Goal: Task Accomplishment & Management: Use online tool/utility

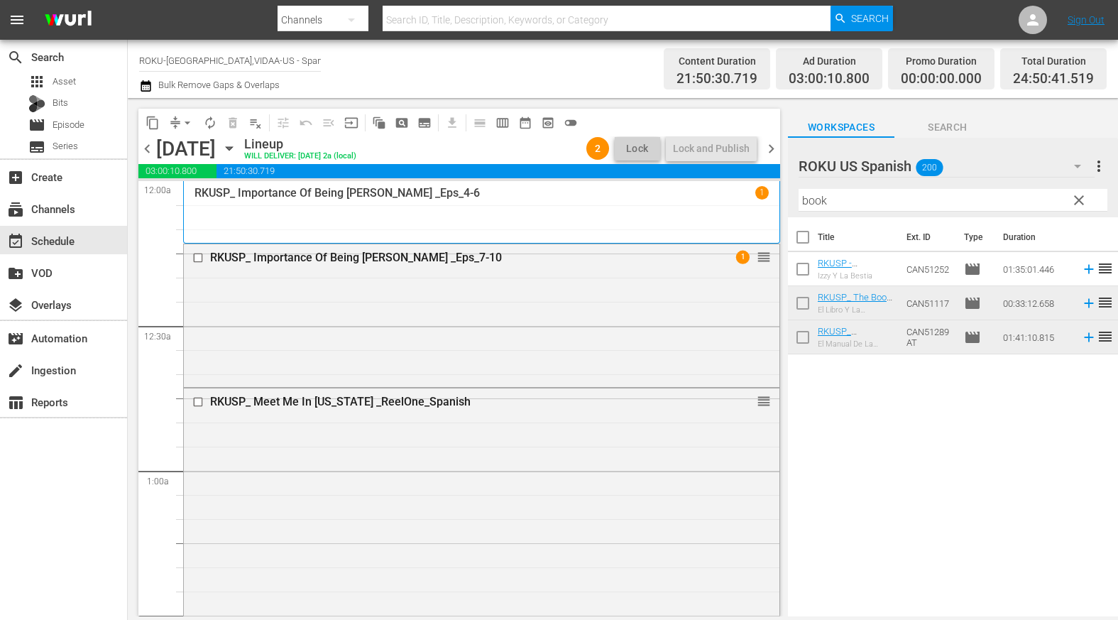
scroll to position [6609, 0]
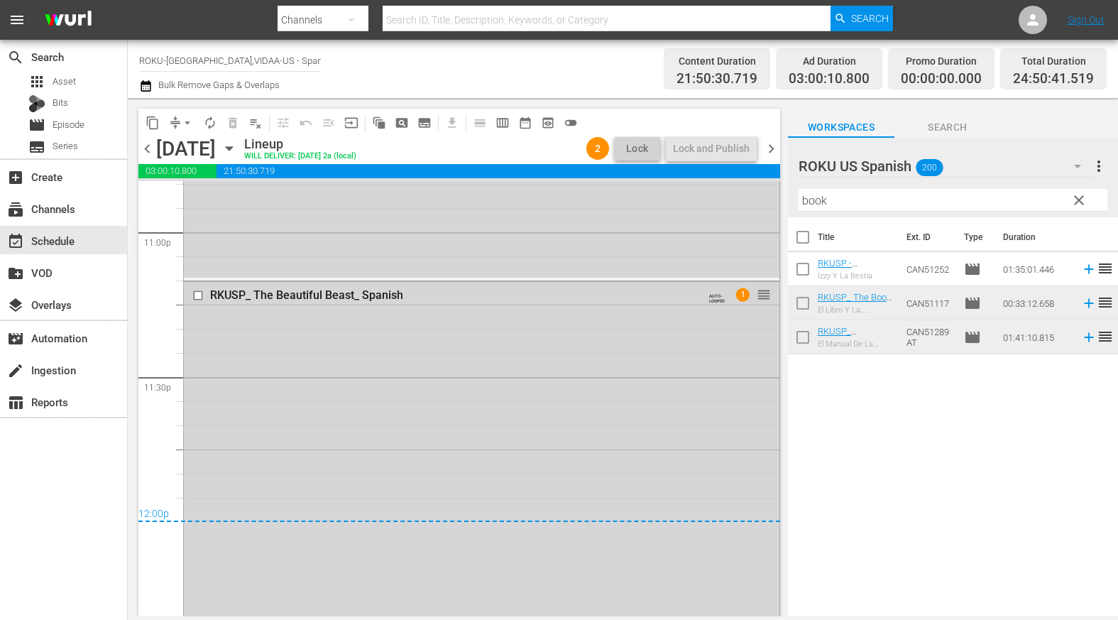
click at [237, 150] on icon "button" at bounding box center [229, 149] width 16 height 16
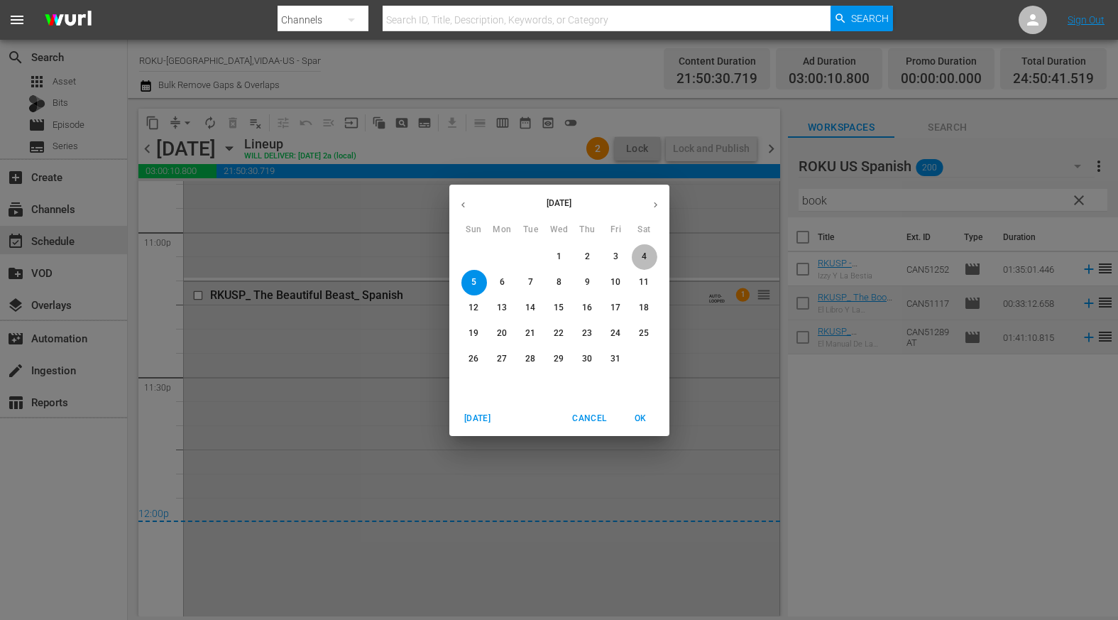
click at [643, 253] on p "4" at bounding box center [644, 257] width 5 height 12
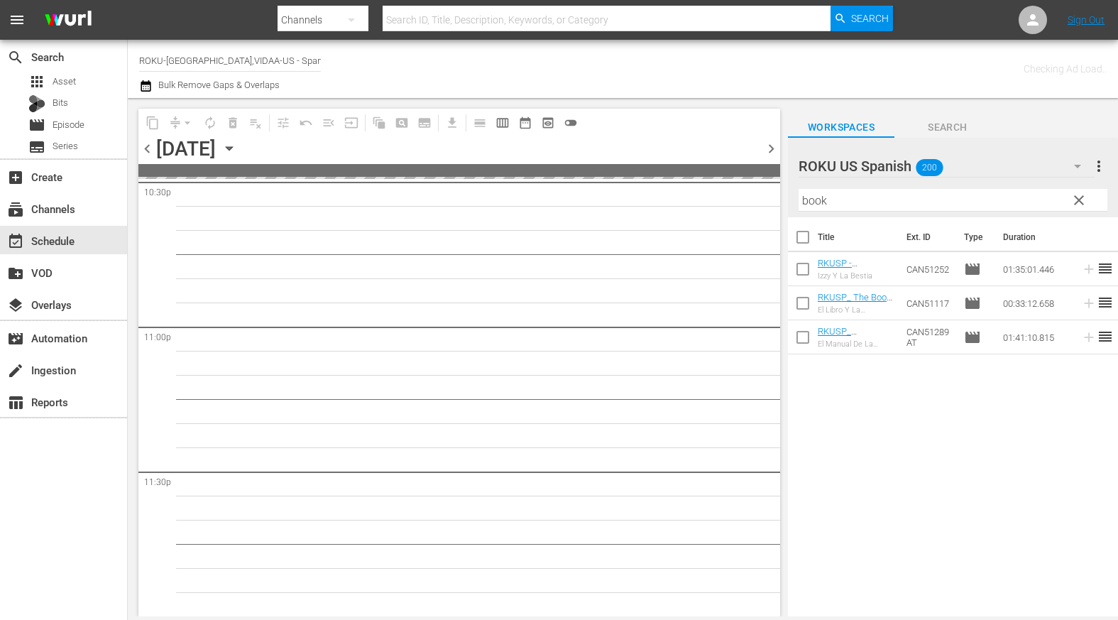
scroll to position [6512, 0]
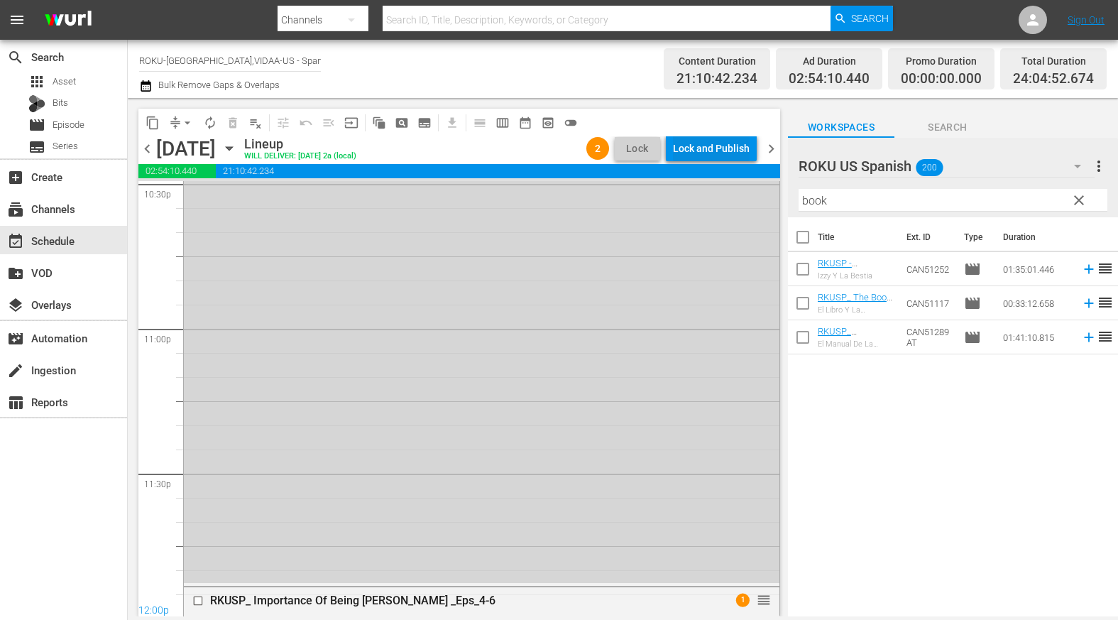
click at [722, 147] on div "Lock and Publish" at bounding box center [711, 149] width 77 height 26
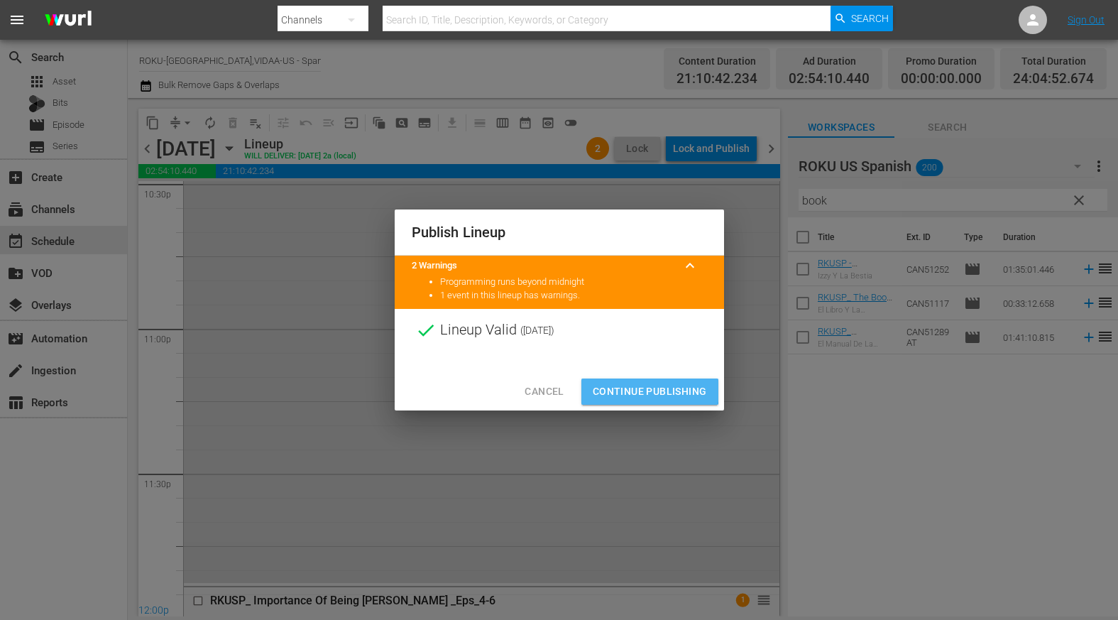
click at [649, 390] on span "Continue Publishing" at bounding box center [650, 392] width 114 height 18
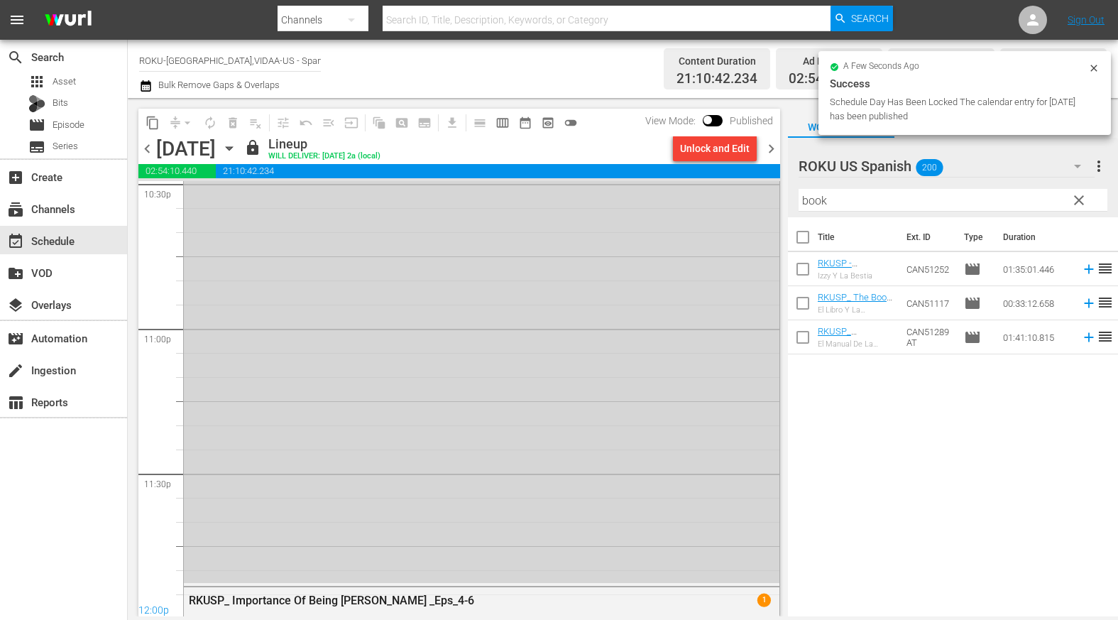
click at [237, 149] on icon "button" at bounding box center [229, 149] width 16 height 16
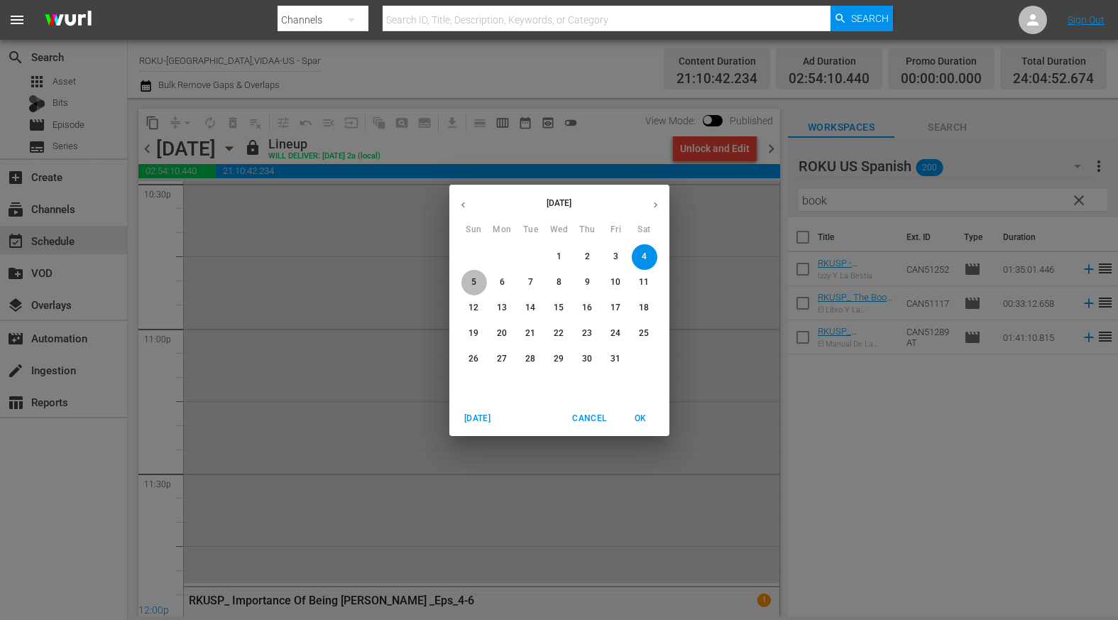
click at [468, 282] on span "5" at bounding box center [474, 282] width 26 height 12
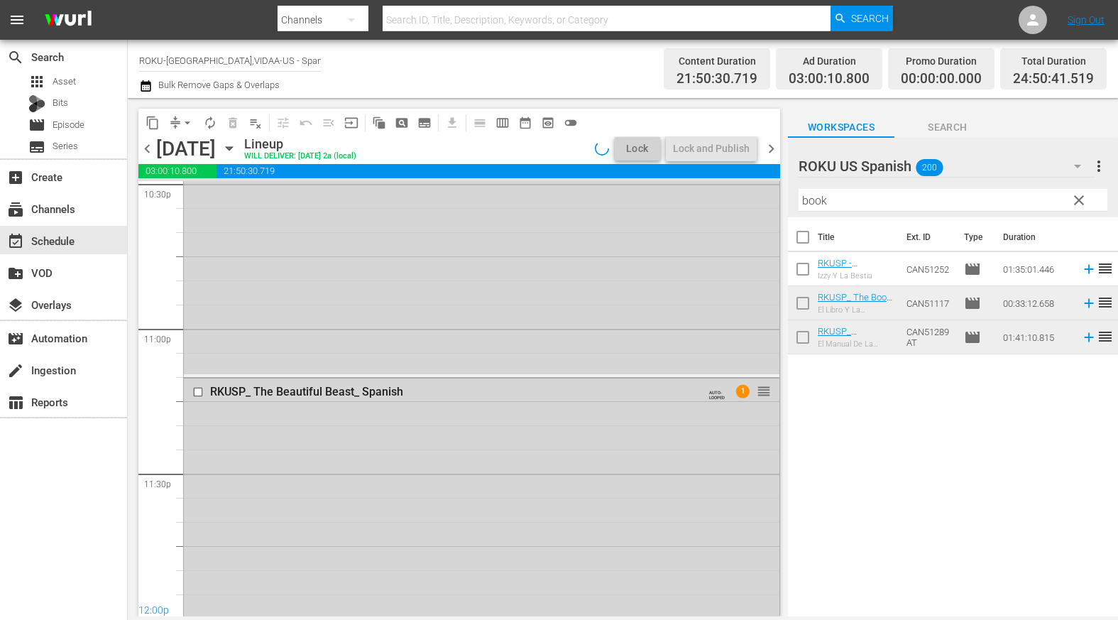
scroll to position [6609, 0]
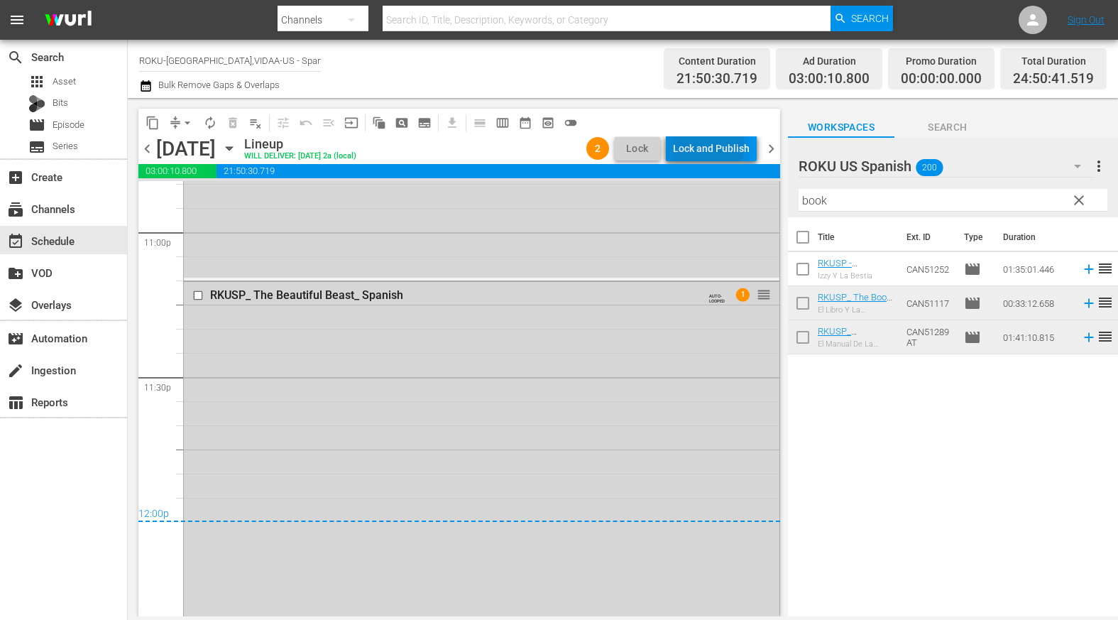
click at [682, 143] on div "Lock and Publish" at bounding box center [711, 149] width 77 height 26
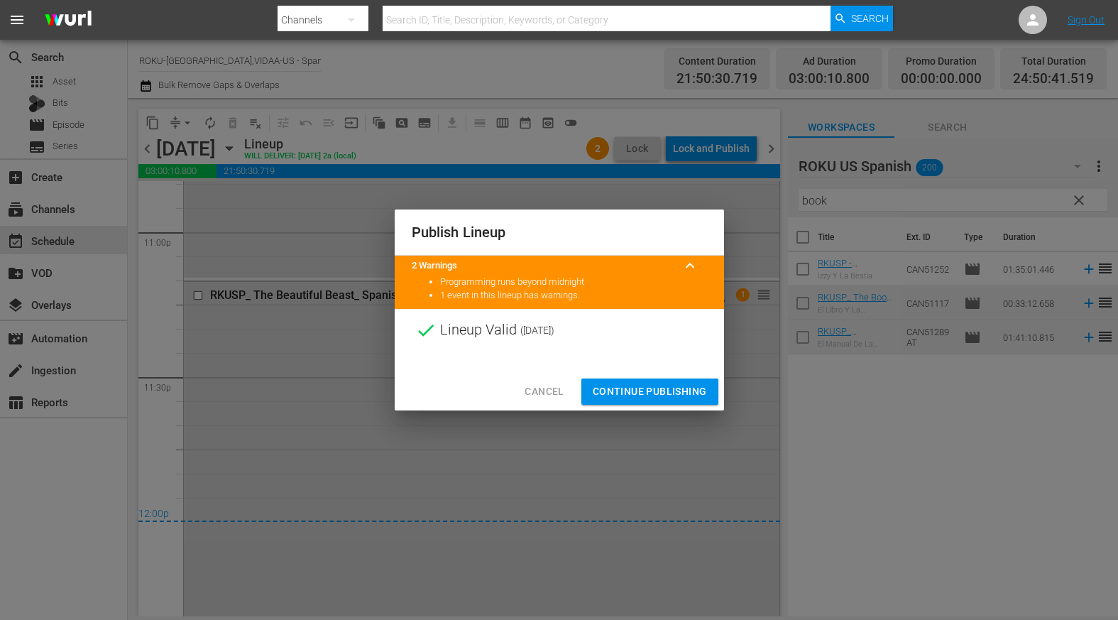
click at [642, 387] on span "Continue Publishing" at bounding box center [650, 392] width 114 height 18
